Goal: Task Accomplishment & Management: Complete application form

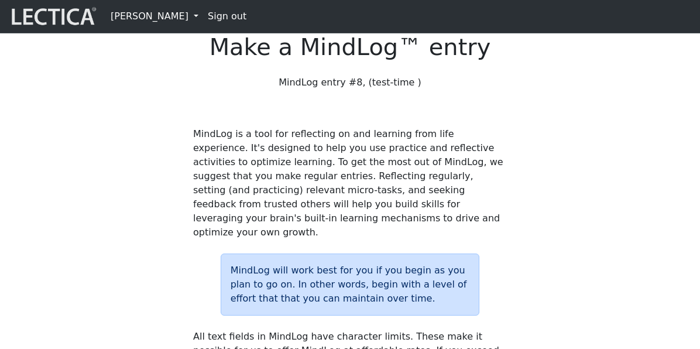
scroll to position [1134, 0]
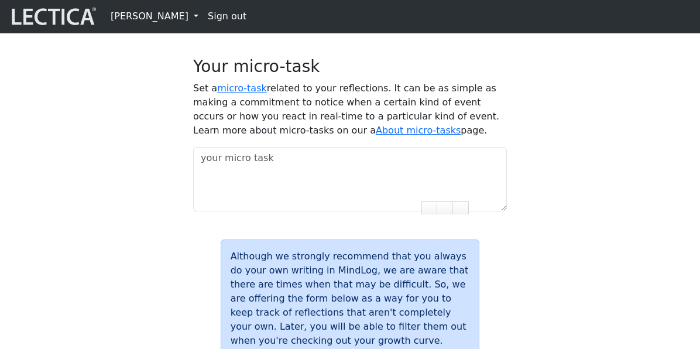
click at [162, 17] on link "[PERSON_NAME]" at bounding box center [154, 16] width 97 height 23
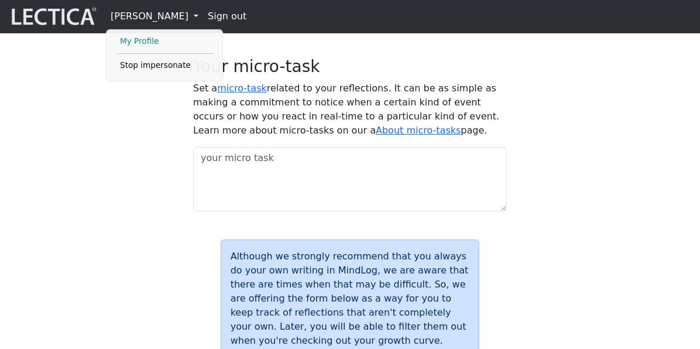
click at [149, 45] on link "My Profile" at bounding box center [165, 42] width 97 height 14
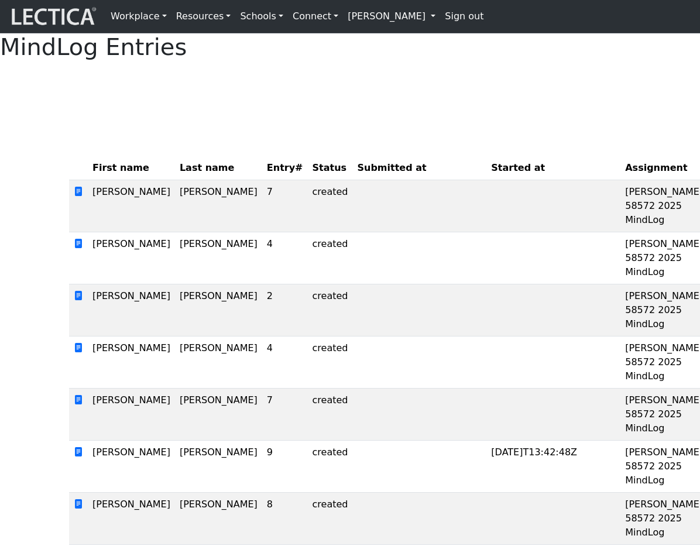
scroll to position [2, 0]
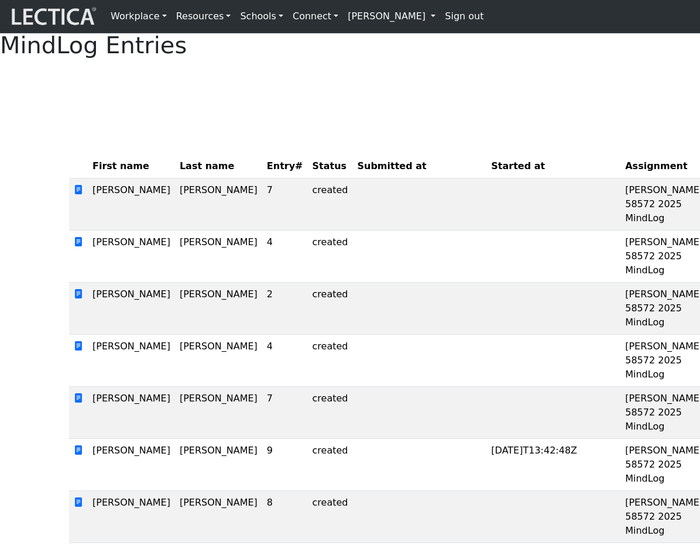
click at [228, 130] on div "MindLog Entries First name Last name Entry# Status Submitted at Started at Assi…" at bounding box center [350, 396] width 700 height 729
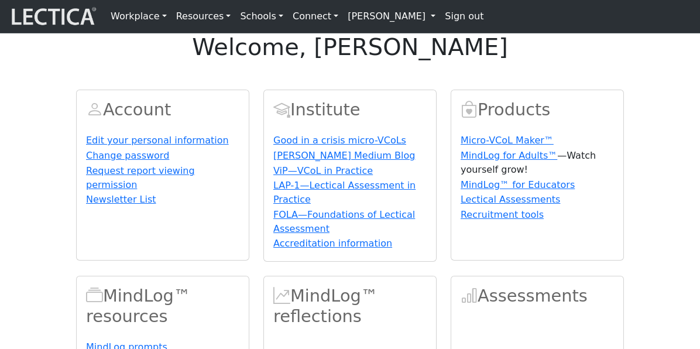
scroll to position [239, 0]
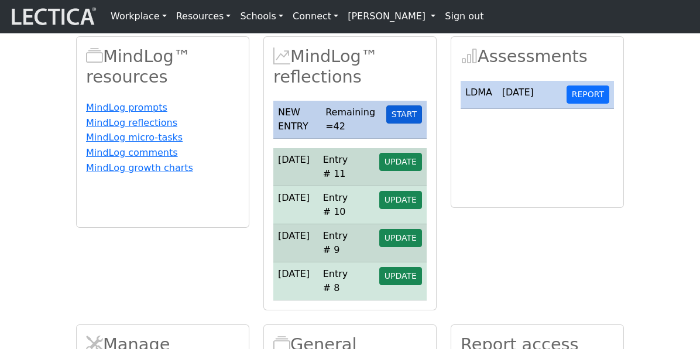
click at [405, 124] on button "START" at bounding box center [404, 114] width 36 height 18
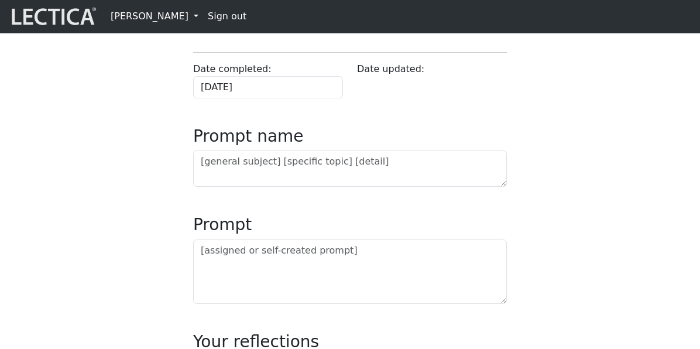
scroll to position [134, 0]
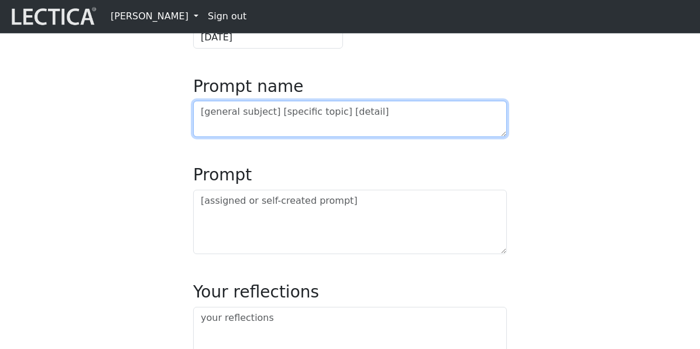
click at [239, 137] on textarea at bounding box center [350, 119] width 314 height 36
type textarea "pppp"
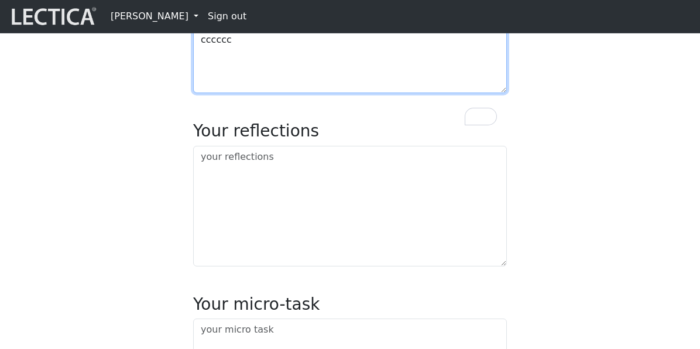
scroll to position [296, 0]
type textarea "cccccc"
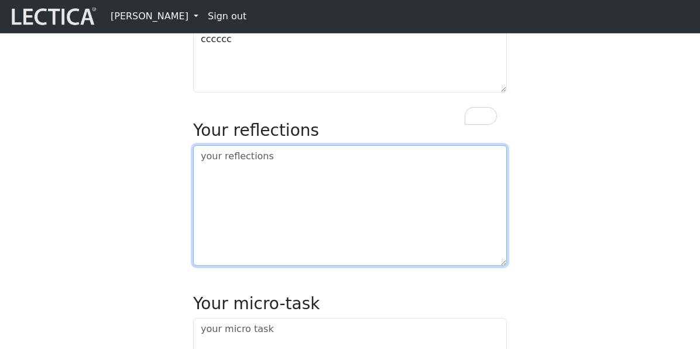
click at [231, 257] on textarea at bounding box center [350, 205] width 314 height 121
type textarea "jjjjjjj"
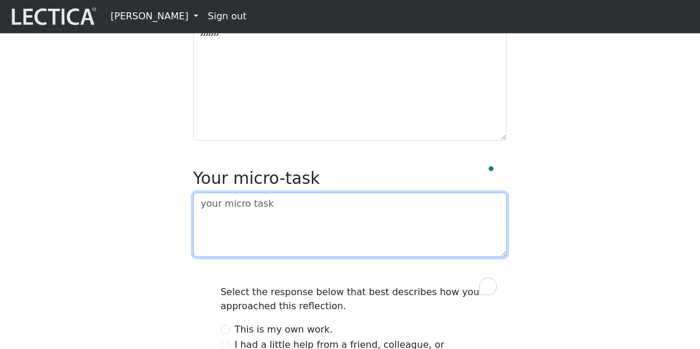
scroll to position [495, 0]
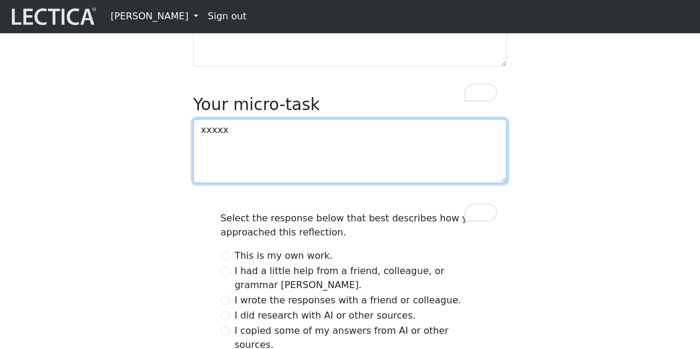
type textarea "xxxxx"
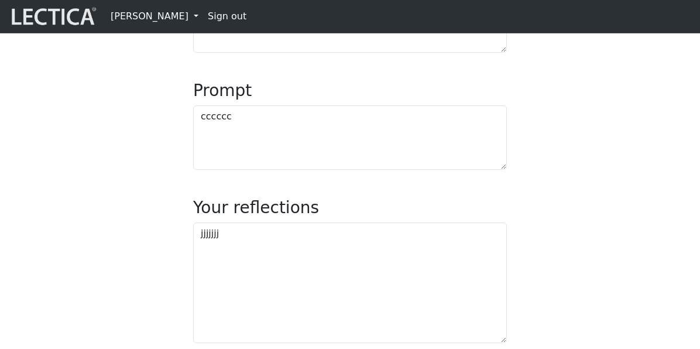
scroll to position [508, 0]
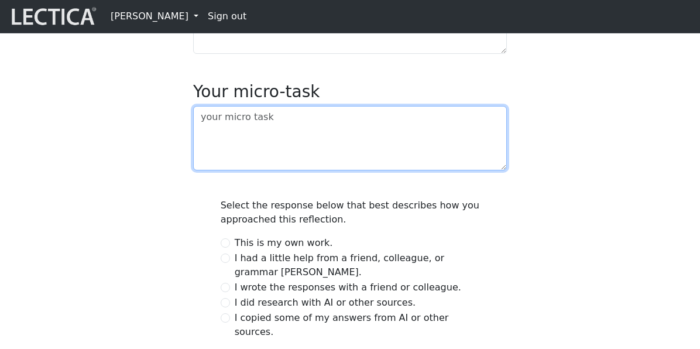
click at [248, 170] on textarea at bounding box center [350, 138] width 314 height 64
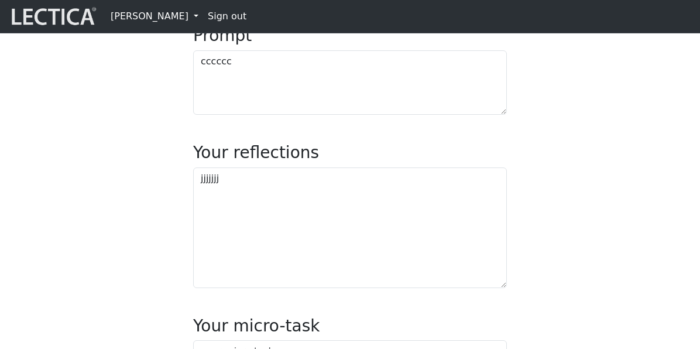
scroll to position [584, 0]
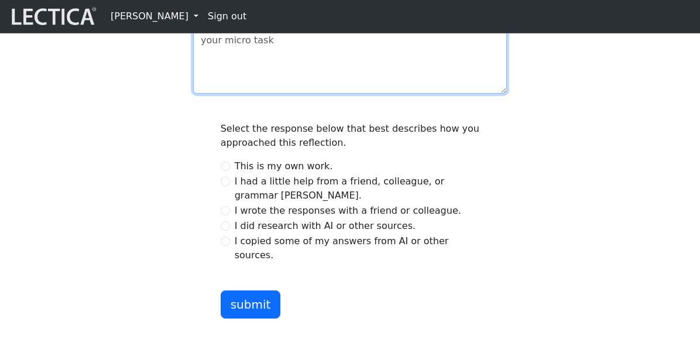
click at [262, 94] on textarea at bounding box center [350, 61] width 314 height 64
type textarea "mmmmm"
